Goal: Task Accomplishment & Management: Complete application form

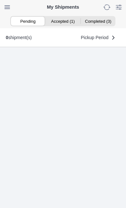
click at [67, 23] on ion-segment-button "Accepted (1)" at bounding box center [63, 21] width 35 height 9
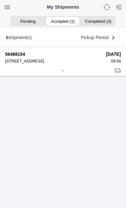
click at [65, 73] on icon at bounding box center [63, 71] width 4 height 4
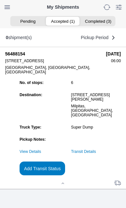
scroll to position [62, 0]
click at [96, 153] on link "Transit Details" at bounding box center [83, 151] width 25 height 4
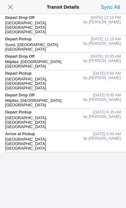
click at [11, 10] on span "button" at bounding box center [10, 7] width 9 height 9
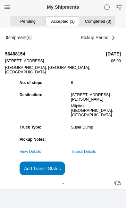
click at [0, 0] on slot "Add Transit Status" at bounding box center [0, 0] width 0 height 0
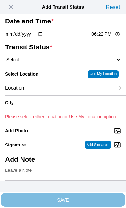
click at [106, 38] on input "18:22" at bounding box center [106, 34] width 30 height 7
type input "12:19"
click at [42, 63] on select "Select Arrive at Drop Off Arrive at Pickup Break Start Break Stop Depart Drop O…" at bounding box center [63, 60] width 116 height 6
select select "DPTPULOC"
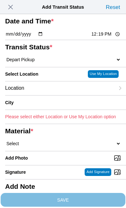
click at [51, 95] on div "Location" at bounding box center [60, 88] width 110 height 14
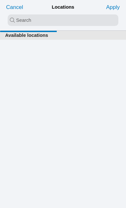
click at [15, 21] on input "search text" at bounding box center [63, 20] width 111 height 12
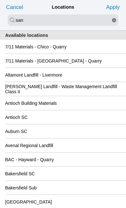
type input "san"
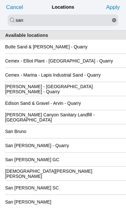
click at [83, 166] on div "San [PERSON_NAME] GC" at bounding box center [63, 160] width 116 height 14
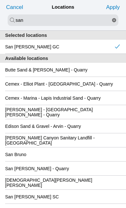
click at [0, 0] on slot "Apply" at bounding box center [0, 0] width 0 height 0
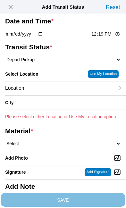
type input "[GEOGRAPHIC_DATA][PERSON_NAME]"
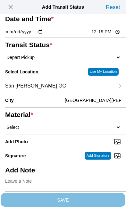
scroll to position [33, 0]
click at [57, 130] on select "Select 1" x 3" Rock 1" x 4" Rock 2" x 4" Rock Asphalt Cold Patch Backfill Spec …" at bounding box center [63, 127] width 116 height 6
select select "708654"
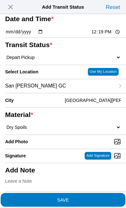
click at [101, 197] on span "SAVE" at bounding box center [63, 199] width 116 height 4
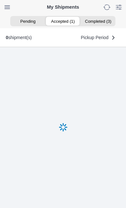
scroll to position [0, 0]
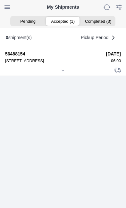
click at [65, 72] on icon at bounding box center [63, 71] width 4 height 4
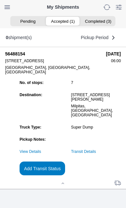
scroll to position [55, 0]
click at [0, 0] on slot "Add Transit Status" at bounding box center [0, 0] width 0 height 0
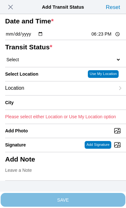
click at [110, 38] on input "18:23" at bounding box center [106, 34] width 30 height 7
type input "13:30"
click at [51, 63] on select "Select Arrive at Drop Off Arrive at Pickup Break Start Break Stop Depart Drop O…" at bounding box center [63, 60] width 116 height 6
select select "DPTDLVLOC"
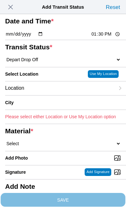
click at [56, 95] on div "Location" at bounding box center [60, 88] width 110 height 14
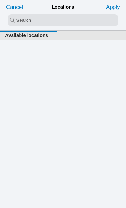
click at [17, 21] on input "search text" at bounding box center [63, 20] width 111 height 12
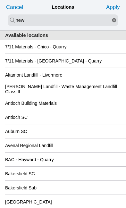
type input "new"
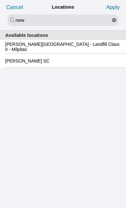
click at [0, 0] on slot "[PERSON_NAME][GEOGRAPHIC_DATA] - Landfill Class II - Milpitas" at bounding box center [0, 0] width 0 height 0
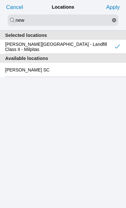
click at [0, 0] on slot "Apply" at bounding box center [0, 0] width 0 height 0
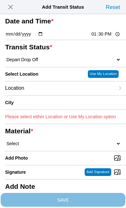
type input "Milpitas"
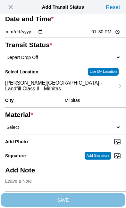
scroll to position [90, 0]
click at [51, 124] on select "Select 1" x 3" Rock 1" x 4" Rock 2" x 4" Rock Asphalt Cold Patch Backfill Spec …" at bounding box center [63, 127] width 116 height 6
select select "708654"
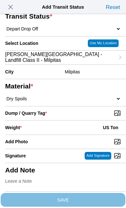
scroll to position [107, 0]
click at [94, 110] on input "Dump / Quarry Tag *" at bounding box center [65, 113] width 121 height 7
type input "C:\fakepath\image.jpg"
click at [60, 121] on div "Weight * US Ton" at bounding box center [63, 128] width 116 height 14
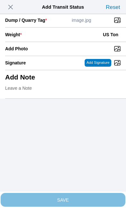
scroll to position [131, 0]
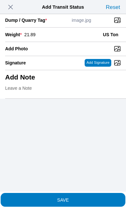
type input "21.89"
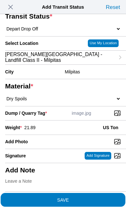
click at [89, 197] on span "SAVE" at bounding box center [63, 199] width 116 height 4
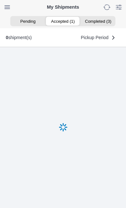
scroll to position [0, 0]
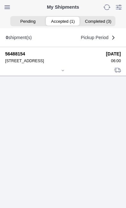
click at [63, 72] on icon at bounding box center [63, 71] width 4 height 4
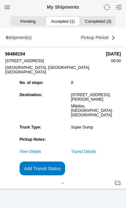
scroll to position [62, 0]
click at [0, 0] on slot "Add Transit Status" at bounding box center [0, 0] width 0 height 0
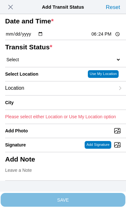
click at [104, 38] on input "18:24" at bounding box center [106, 34] width 30 height 7
type input "14:00"
click at [53, 63] on select "Select Arrive at Drop Off Arrive at Pickup Break Start Break Stop Depart Drop O…" at bounding box center [63, 60] width 116 height 6
select select "DPTPULOC"
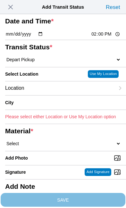
click at [51, 95] on div "Location" at bounding box center [60, 88] width 110 height 14
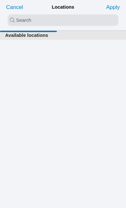
click at [14, 21] on input "search text" at bounding box center [63, 20] width 111 height 12
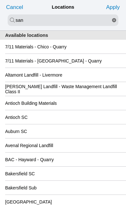
type input "san"
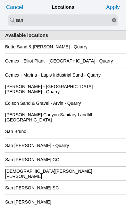
click at [89, 166] on div "San [PERSON_NAME] GC" at bounding box center [63, 160] width 116 height 14
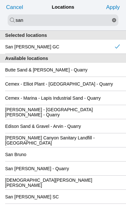
click at [0, 0] on slot "Apply" at bounding box center [0, 0] width 0 height 0
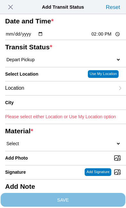
type input "[GEOGRAPHIC_DATA][PERSON_NAME]"
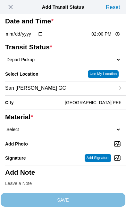
click at [44, 132] on select "Select 1" x 3" Rock 1" x 4" Rock 2" x 4" Rock Asphalt Cold Patch Backfill Spec …" at bounding box center [63, 130] width 116 height 6
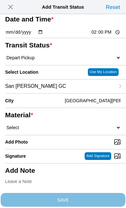
select select "708654"
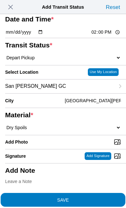
click at [92, 197] on span "SAVE" at bounding box center [63, 199] width 116 height 4
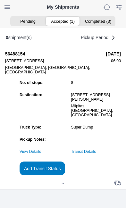
scroll to position [0, 0]
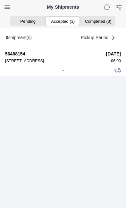
click at [61, 72] on icon at bounding box center [63, 71] width 4 height 4
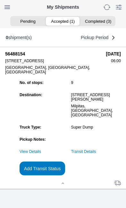
scroll to position [62, 0]
click at [0, 0] on slot "Add Transit Status" at bounding box center [0, 0] width 0 height 0
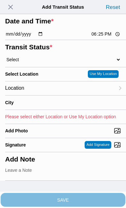
click at [109, 38] on input "18:25" at bounding box center [106, 34] width 30 height 7
type input "16:00"
click at [44, 63] on select "Select Arrive at Drop Off Arrive at Pickup Break Start Break Stop Depart Drop O…" at bounding box center [63, 60] width 116 height 6
select select "DPTDLVLOC"
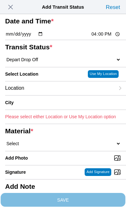
click at [54, 95] on div "Location" at bounding box center [60, 88] width 110 height 14
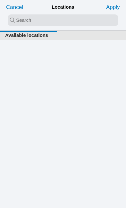
click at [17, 21] on input "search text" at bounding box center [63, 20] width 111 height 12
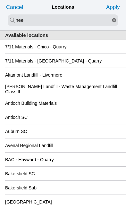
type input "nee"
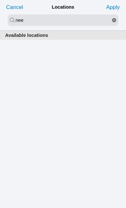
click at [114, 21] on icon "reset" at bounding box center [114, 20] width 4 height 4
click at [22, 18] on input "search text" at bounding box center [63, 20] width 111 height 12
type input "new"
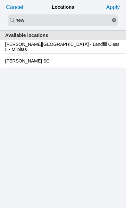
click at [0, 0] on slot "[PERSON_NAME][GEOGRAPHIC_DATA] - Landfill Class II - Milpitas" at bounding box center [0, 0] width 0 height 0
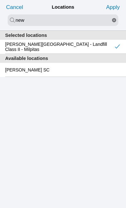
click at [0, 0] on slot "Apply" at bounding box center [0, 0] width 0 height 0
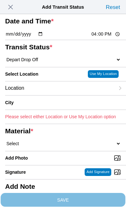
type input "Milpitas"
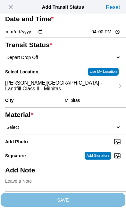
scroll to position [48, 0]
click at [54, 130] on select "Select 1" x 3" Rock 1" x 4" Rock 2" x 4" Rock Asphalt Cold Patch Backfill Spec …" at bounding box center [63, 127] width 116 height 6
select select "708654"
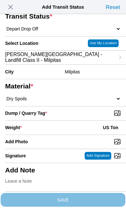
click at [93, 117] on input "Dump / Quarry Tag *" at bounding box center [65, 113] width 121 height 7
type input "C:\fakepath\image.jpg"
click at [56, 128] on div "Weight * US Ton" at bounding box center [63, 128] width 116 height 14
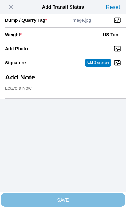
scroll to position [131, 0]
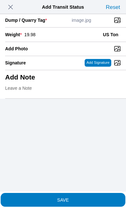
type input "19.98"
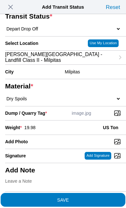
scroll to position [122, 0]
click at [93, 197] on span "SAVE" at bounding box center [63, 199] width 116 height 4
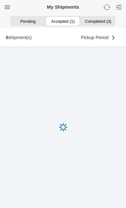
scroll to position [0, 0]
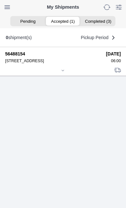
click at [65, 73] on div at bounding box center [63, 71] width 116 height 5
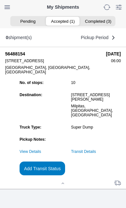
scroll to position [62, 0]
click at [96, 151] on link "Transit Details" at bounding box center [83, 151] width 25 height 4
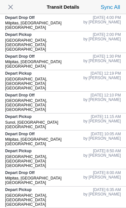
scroll to position [0, 0]
click at [15, 9] on span "button" at bounding box center [10, 7] width 9 height 9
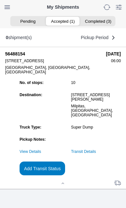
click at [0, 0] on slot "Add Transit Status" at bounding box center [0, 0] width 0 height 0
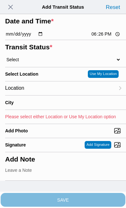
click at [110, 38] on input "18:26" at bounding box center [106, 34] width 30 height 7
type input "16:01"
click at [43, 63] on select "Select Arrive at Drop Off Arrive at Pickup Break Start Break Stop Depart Drop O…" at bounding box center [63, 60] width 116 height 6
select select "BREAKSTART"
click at [57, 95] on div "Location" at bounding box center [60, 88] width 110 height 14
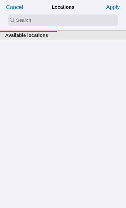
click at [15, 21] on input "search text" at bounding box center [63, 20] width 111 height 12
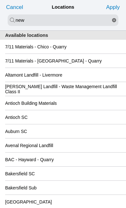
type input "new"
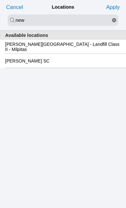
click at [0, 0] on slot "[PERSON_NAME][GEOGRAPHIC_DATA] - Landfill Class II - Milpitas" at bounding box center [0, 0] width 0 height 0
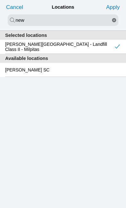
click at [0, 0] on slot "Apply" at bounding box center [0, 0] width 0 height 0
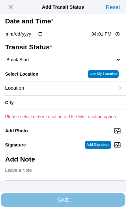
type input "Milpitas"
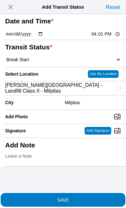
click at [88, 197] on span "SAVE" at bounding box center [63, 199] width 116 height 4
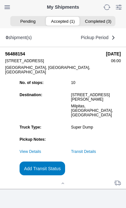
click at [0, 0] on slot "Add Transit Status" at bounding box center [0, 0] width 0 height 0
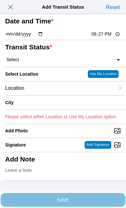
click at [108, 38] on input "18:27" at bounding box center [106, 34] width 30 height 7
type input "16:30"
click at [47, 63] on select "Select Arrive at Drop Off Arrive at Pickup Break Start Break Stop Depart Drop O…" at bounding box center [63, 60] width 116 height 6
select select "BREAKSTOP"
click at [54, 95] on div "Location" at bounding box center [60, 88] width 110 height 14
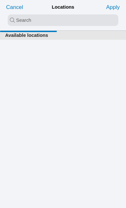
click at [18, 21] on input "search text" at bounding box center [63, 20] width 111 height 12
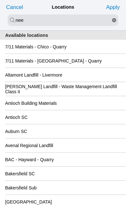
type input "nee"
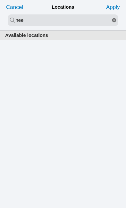
click at [117, 21] on button "reset" at bounding box center [114, 20] width 8 height 12
click at [23, 22] on input "search text" at bounding box center [63, 20] width 111 height 12
click at [42, 21] on input "nee" at bounding box center [63, 20] width 111 height 12
type input "new"
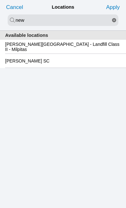
click at [0, 0] on slot "[PERSON_NAME][GEOGRAPHIC_DATA] - Landfill Class II - Milpitas" at bounding box center [0, 0] width 0 height 0
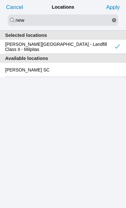
click at [0, 0] on slot "Apply" at bounding box center [0, 0] width 0 height 0
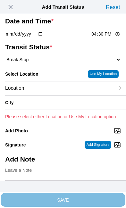
type input "Milpitas"
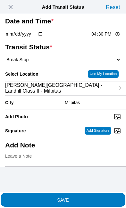
click at [87, 197] on span "SAVE" at bounding box center [63, 199] width 116 height 4
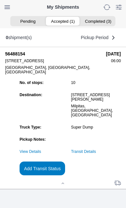
click at [0, 0] on slot "Add Transit Status" at bounding box center [0, 0] width 0 height 0
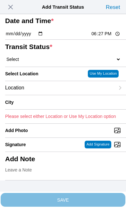
scroll to position [13, 0]
click at [12, 4] on span "button" at bounding box center [10, 7] width 9 height 9
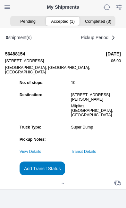
click at [96, 151] on link "Transit Details" at bounding box center [83, 151] width 25 height 4
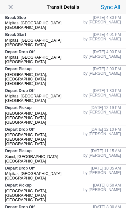
click at [13, 4] on span "button" at bounding box center [10, 7] width 9 height 9
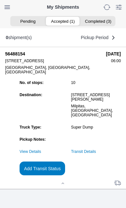
click at [0, 0] on slot "Add Transit Status" at bounding box center [0, 0] width 0 height 0
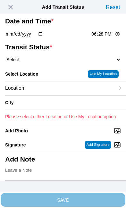
click at [106, 38] on input "18:28" at bounding box center [106, 34] width 30 height 7
type input "17:15"
click at [28, 63] on select "Select Arrive at Drop Off Arrive at Pickup Break Start Break Stop Depart Drop O…" at bounding box center [63, 60] width 116 height 6
select select "DELIVRED"
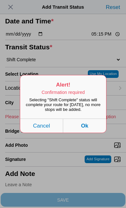
click at [90, 133] on button "Ok" at bounding box center [84, 126] width 43 height 14
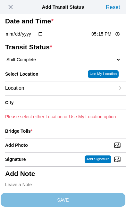
click at [56, 95] on div "Location" at bounding box center [60, 88] width 110 height 14
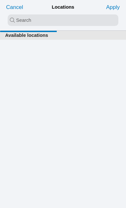
click at [15, 19] on input "search text" at bounding box center [63, 20] width 111 height 12
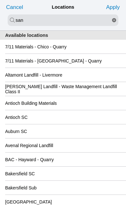
type input "san"
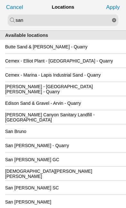
click at [85, 166] on div "San [PERSON_NAME] GC" at bounding box center [63, 160] width 116 height 14
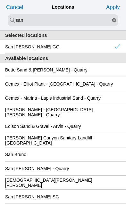
click at [0, 0] on slot "Apply" at bounding box center [0, 0] width 0 height 0
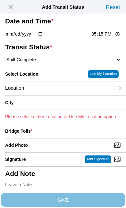
type input "[GEOGRAPHIC_DATA][PERSON_NAME]"
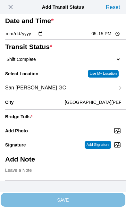
click at [80, 124] on div "Bridge Tolls *" at bounding box center [63, 117] width 116 height 14
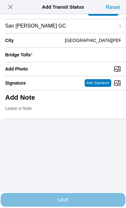
scroll to position [63, 0]
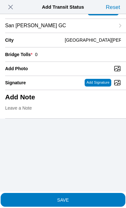
type input "0"
click at [54, 72] on input "Add Photo" at bounding box center [65, 68] width 121 height 7
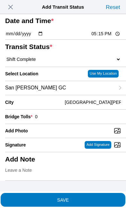
scroll to position [53, 0]
type input "C:\fakepath\image.jpg"
click at [90, 197] on span "SAVE" at bounding box center [63, 199] width 116 height 4
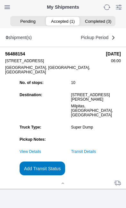
scroll to position [0, 0]
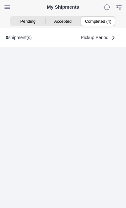
click at [104, 18] on ion-segment-button "Completed (4)" at bounding box center [97, 21] width 35 height 9
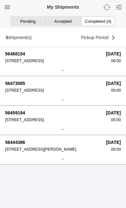
click at [69, 63] on div "[STREET_ADDRESS]" at bounding box center [53, 61] width 96 height 4
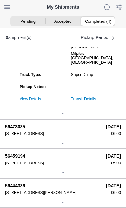
scroll to position [71, 0]
click at [96, 101] on link "Transit Details" at bounding box center [83, 99] width 25 height 4
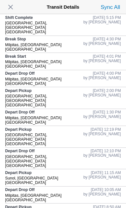
click at [14, 9] on span "button" at bounding box center [10, 7] width 9 height 9
